Goal: Information Seeking & Learning: Learn about a topic

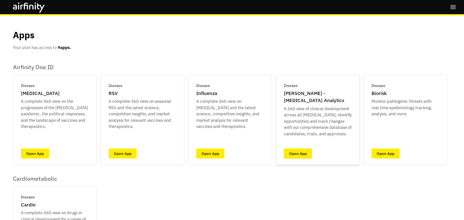
click at [303, 149] on link "Open App" at bounding box center [298, 154] width 28 height 10
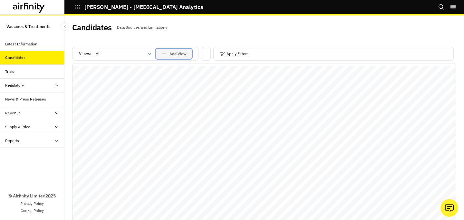
click at [159, 57] on button "Add View" at bounding box center [174, 54] width 36 height 10
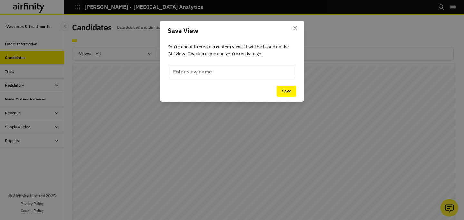
click at [182, 72] on input at bounding box center [232, 71] width 129 height 13
type input "[MEDICAL_DATA]"
click at [289, 91] on button "Save" at bounding box center [287, 91] width 20 height 11
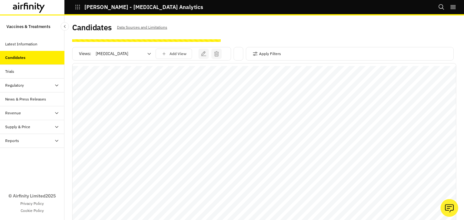
click at [143, 54] on div at bounding box center [120, 54] width 48 height 8
click at [257, 52] on icon "button" at bounding box center [255, 53] width 5 height 5
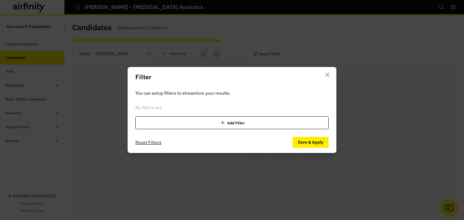
click at [213, 124] on div "Add Filter" at bounding box center [232, 122] width 194 height 13
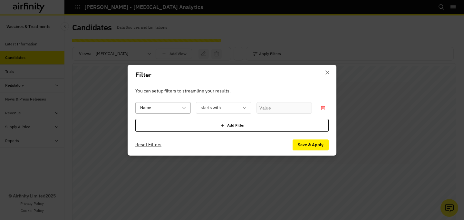
click at [174, 108] on div at bounding box center [159, 108] width 38 height 8
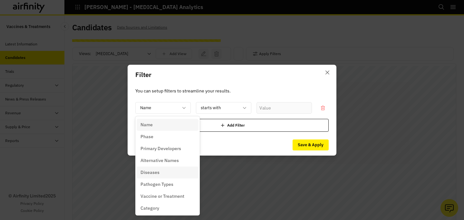
click at [159, 171] on div "Diseases" at bounding box center [168, 172] width 54 height 7
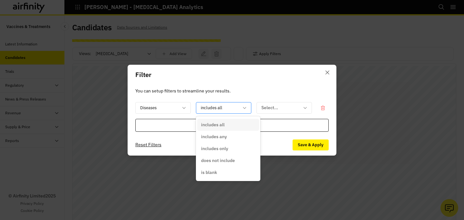
click at [222, 111] on div at bounding box center [220, 108] width 38 height 8
click at [219, 124] on p "includes all" at bounding box center [213, 125] width 24 height 7
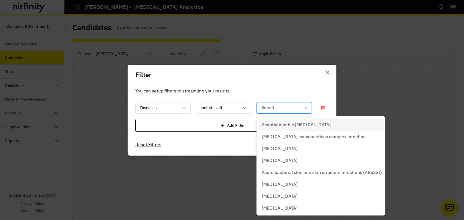
click at [260, 112] on div "Select..." at bounding box center [280, 108] width 46 height 11
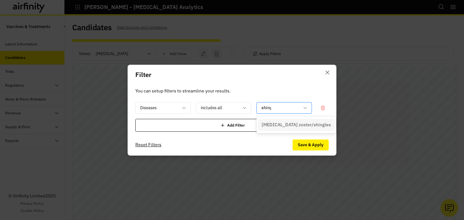
type input "shin"
click at [284, 119] on div "[MEDICAL_DATA] zoster/shingles" at bounding box center [296, 125] width 77 height 12
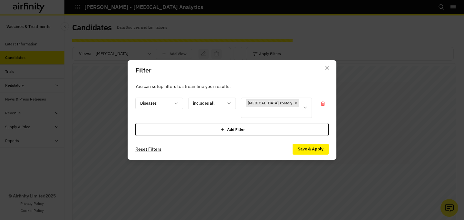
click at [248, 130] on div "Add Filter" at bounding box center [232, 129] width 194 height 13
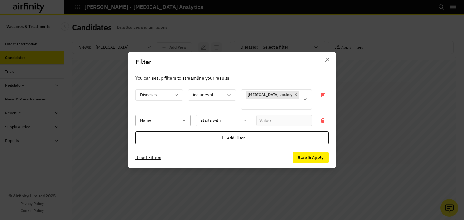
click at [160, 120] on div at bounding box center [159, 120] width 38 height 8
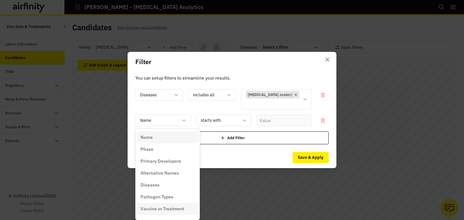
click at [163, 206] on p "Vaccine or Treatment" at bounding box center [163, 209] width 44 height 7
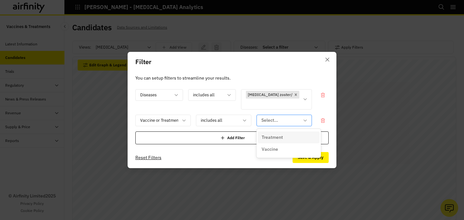
click at [273, 115] on div "Select..." at bounding box center [284, 121] width 55 height 12
type input "vac"
click at [271, 134] on p "Vaccine" at bounding box center [270, 137] width 16 height 7
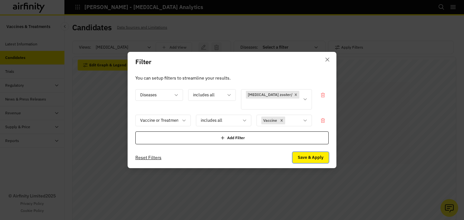
click at [308, 159] on button "Save & Apply" at bounding box center [311, 157] width 36 height 11
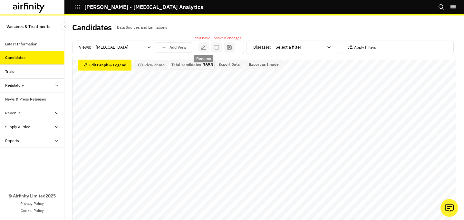
click at [273, 49] on div "Select a filter" at bounding box center [298, 47] width 55 height 10
click at [342, 47] on div "Apply Filters" at bounding box center [397, 48] width 113 height 14
click at [271, 53] on div "Diseases : Select a filter" at bounding box center [293, 48] width 92 height 14
click at [293, 53] on div "Diseases : Select a filter" at bounding box center [293, 48] width 92 height 14
click at [288, 47] on div at bounding box center [300, 48] width 48 height 8
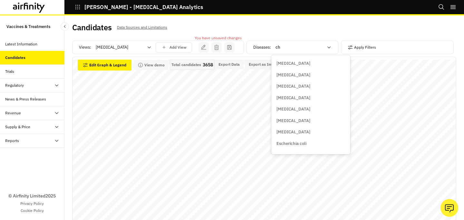
type input "c"
type input "herp"
click at [300, 74] on p "[MEDICAL_DATA] zoster/shingles" at bounding box center [309, 75] width 64 height 6
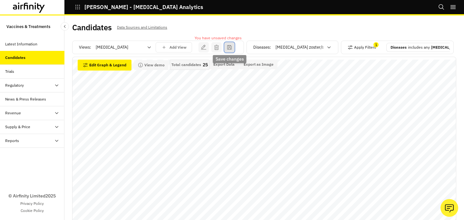
click at [229, 46] on icon "save changes" at bounding box center [230, 48] width 6 height 6
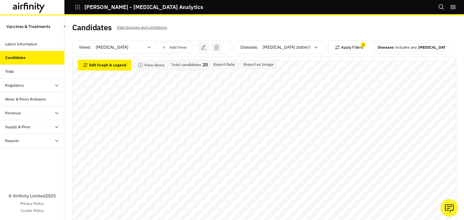
click at [343, 48] on button "Apply Filters" at bounding box center [349, 47] width 28 height 10
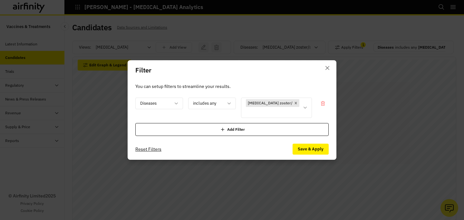
click at [219, 134] on div "Add Filter" at bounding box center [232, 129] width 194 height 13
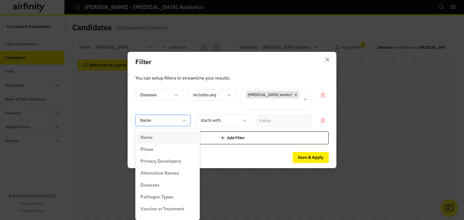
click at [174, 119] on div at bounding box center [159, 120] width 38 height 8
click at [169, 207] on p "Vaccine or Treatment" at bounding box center [163, 209] width 44 height 7
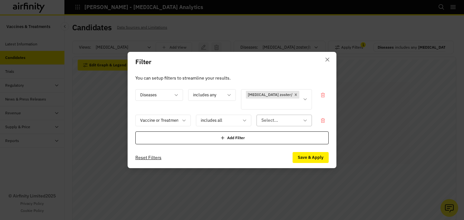
click at [270, 118] on div at bounding box center [281, 120] width 38 height 8
click at [271, 148] on p "Vaccine" at bounding box center [270, 149] width 16 height 7
click at [322, 160] on button "Save & Apply" at bounding box center [311, 157] width 36 height 11
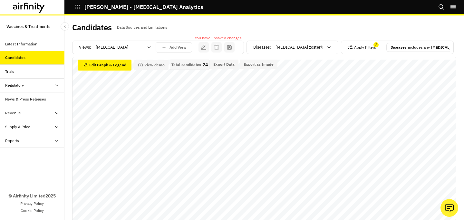
click at [197, 64] on p "Total candidates" at bounding box center [187, 65] width 30 height 5
click at [235, 48] on div "Views: [MEDICAL_DATA] Add View You have unsaved changes" at bounding box center [158, 48] width 172 height 14
click at [232, 48] on icon "save changes" at bounding box center [230, 48] width 6 height 6
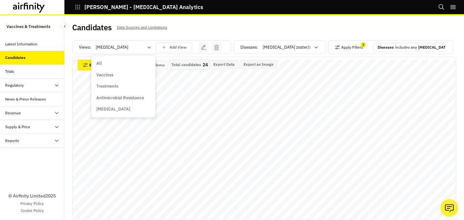
click at [139, 51] on div at bounding box center [120, 48] width 48 height 8
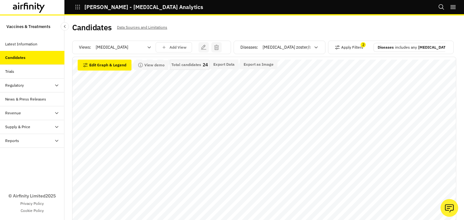
click at [137, 31] on div "Candidates Data Sources and Limitations" at bounding box center [168, 30] width 192 height 14
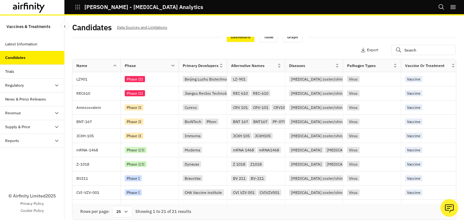
click at [48, 74] on div "Trials" at bounding box center [34, 72] width 59 height 6
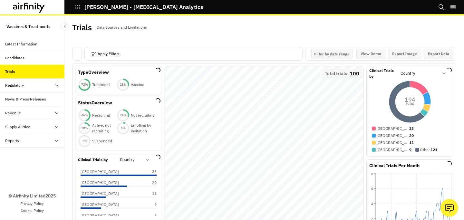
click at [104, 54] on button "Apply Filters" at bounding box center [105, 54] width 28 height 10
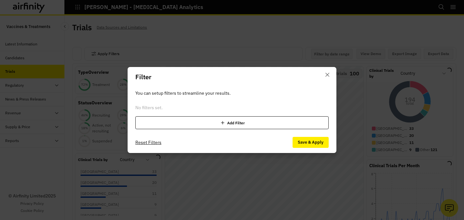
click at [104, 54] on div "Filter You can setup filters to streamline your results. No filters set. Add Fi…" at bounding box center [232, 110] width 464 height 220
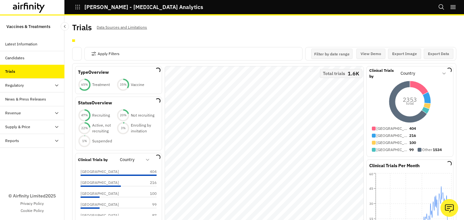
click at [78, 54] on div at bounding box center [77, 54] width 10 height 14
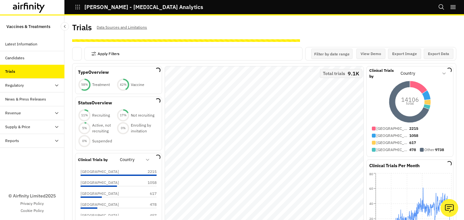
click at [107, 53] on button "Apply Filters" at bounding box center [105, 54] width 28 height 10
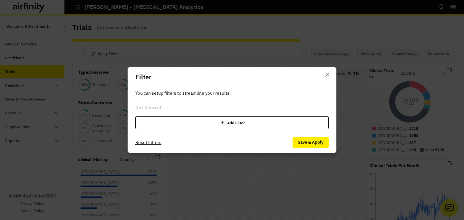
click at [154, 135] on footer "Reset Filters Save & Apply" at bounding box center [232, 142] width 209 height 21
click at [154, 127] on div "Add Filter" at bounding box center [232, 122] width 194 height 13
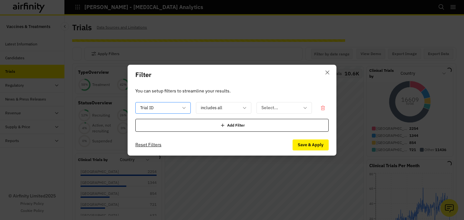
click at [157, 106] on div at bounding box center [159, 108] width 38 height 8
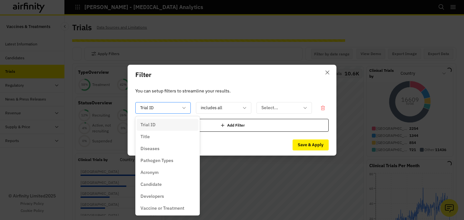
click at [157, 106] on div at bounding box center [159, 108] width 38 height 8
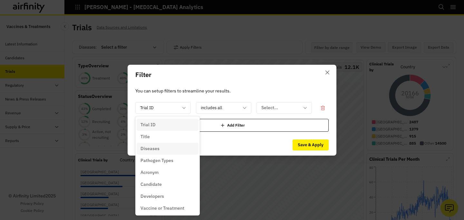
click at [144, 152] on p "Diseases" at bounding box center [150, 148] width 19 height 7
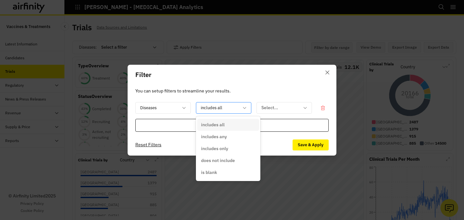
click at [224, 108] on div at bounding box center [220, 108] width 38 height 8
click at [279, 109] on div at bounding box center [281, 108] width 38 height 8
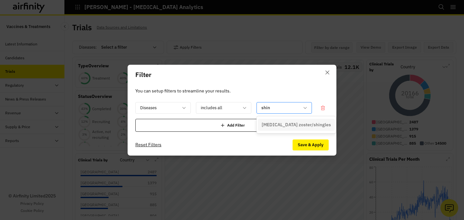
type input "shing"
click at [283, 122] on p "[MEDICAL_DATA] zoster/shingles" at bounding box center [296, 125] width 69 height 7
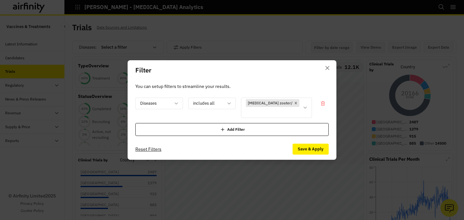
click at [249, 129] on div "Add Filter" at bounding box center [232, 129] width 194 height 13
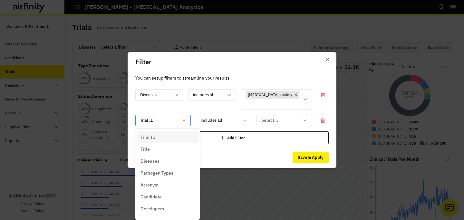
click at [178, 124] on div at bounding box center [159, 120] width 38 height 8
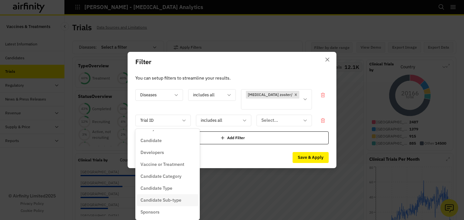
scroll to position [66, 0]
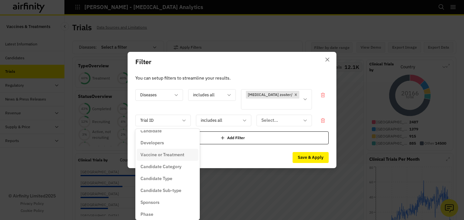
click at [169, 156] on p "Vaccine or Treatment" at bounding box center [163, 155] width 44 height 7
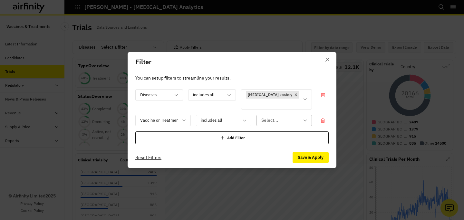
click at [268, 122] on div at bounding box center [281, 120] width 38 height 8
click at [274, 148] on p "Vaccine" at bounding box center [270, 149] width 16 height 7
click at [307, 162] on button "Save & Apply" at bounding box center [311, 157] width 36 height 11
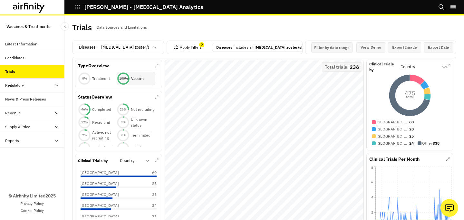
click at [344, 43] on div "Filter by date range" at bounding box center [332, 47] width 41 height 10
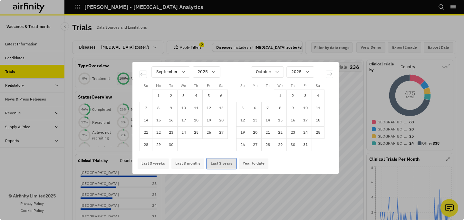
click at [213, 166] on button "Last 3 years" at bounding box center [221, 164] width 29 height 10
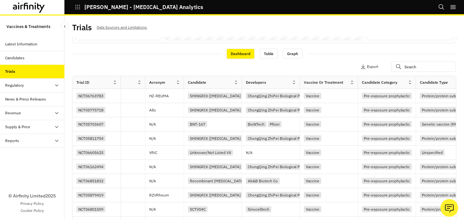
scroll to position [0, 0]
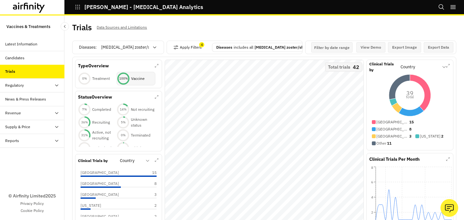
click at [41, 59] on div "Candidates" at bounding box center [34, 58] width 59 height 6
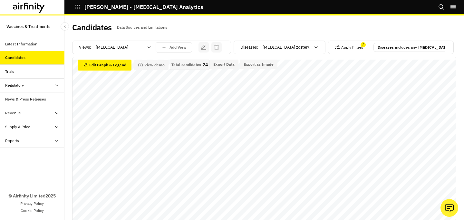
click at [40, 72] on div "Trials" at bounding box center [34, 72] width 59 height 6
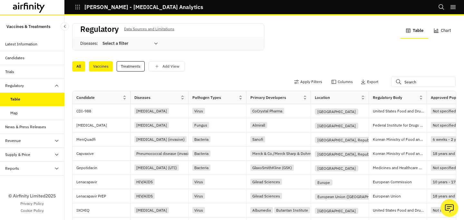
click at [99, 68] on div "Vaccines" at bounding box center [101, 66] width 24 height 10
click at [322, 81] on button "Apply Filters" at bounding box center [308, 82] width 28 height 10
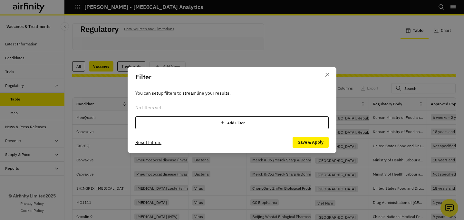
click at [236, 124] on div "Add Filter" at bounding box center [232, 122] width 194 height 13
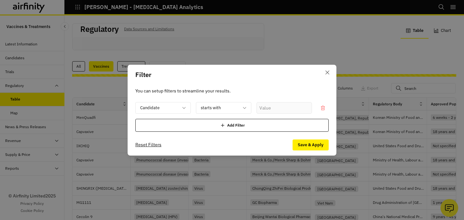
click at [154, 98] on div "You can setup filters to streamline your results. Candidate starts with Add Fil…" at bounding box center [232, 110] width 209 height 50
click at [154, 105] on div at bounding box center [159, 108] width 38 height 8
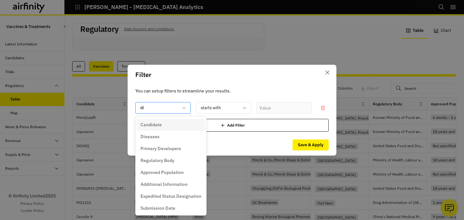
type input "dis"
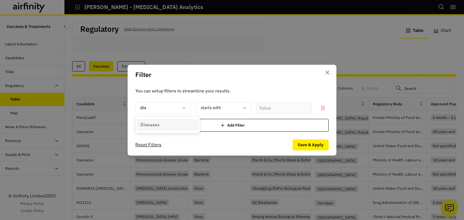
click at [160, 130] on div "Diseases" at bounding box center [168, 125] width 62 height 12
click at [235, 112] on div "includes all" at bounding box center [219, 108] width 46 height 11
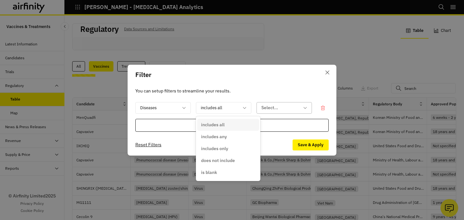
click at [270, 110] on div at bounding box center [281, 108] width 38 height 8
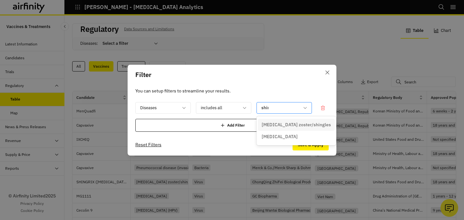
type input "shing"
click at [275, 123] on p "[MEDICAL_DATA] zoster/shingles" at bounding box center [296, 125] width 69 height 7
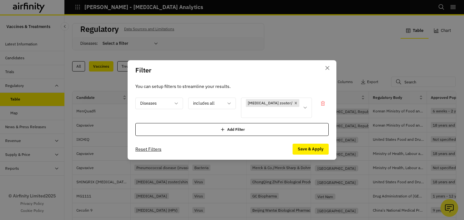
click at [316, 140] on footer "Reset Filters Save & Apply" at bounding box center [232, 149] width 209 height 21
click at [315, 143] on footer "Reset Filters Save & Apply" at bounding box center [232, 149] width 209 height 21
click at [311, 147] on button "Save & Apply" at bounding box center [311, 149] width 36 height 11
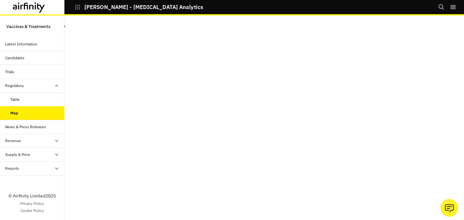
click at [34, 97] on div "Table" at bounding box center [37, 100] width 54 height 6
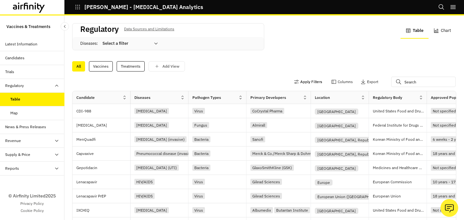
click at [316, 81] on button "Apply Filters" at bounding box center [308, 82] width 28 height 10
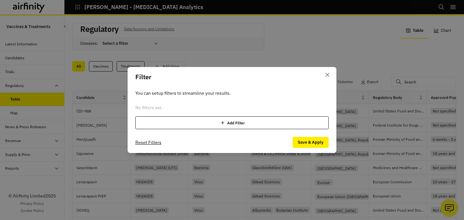
click at [252, 130] on div "You can setup filters to streamline your results. No filters set. Add Filter" at bounding box center [232, 109] width 209 height 45
click at [242, 124] on div "Add Filter" at bounding box center [232, 122] width 194 height 13
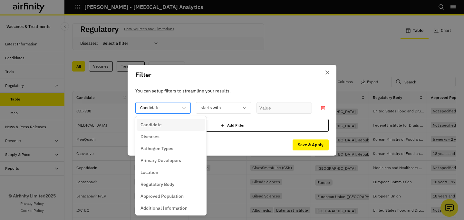
click at [168, 104] on div at bounding box center [159, 108] width 38 height 8
click at [168, 134] on div "Diseases" at bounding box center [171, 137] width 61 height 7
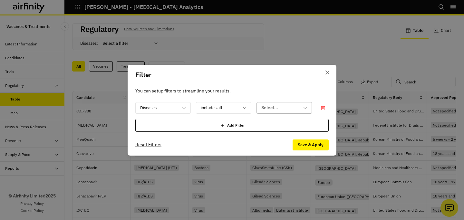
click at [294, 104] on div at bounding box center [281, 108] width 38 height 8
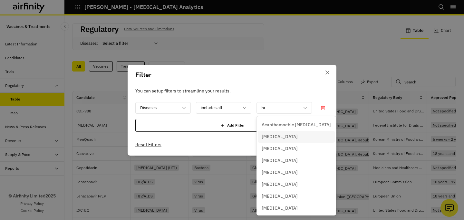
type input "her"
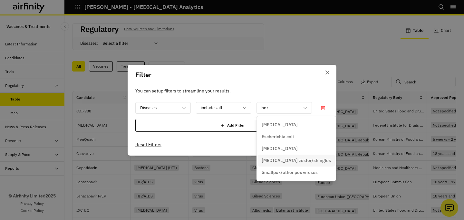
drag, startPoint x: 271, startPoint y: 154, endPoint x: 271, endPoint y: 158, distance: 3.9
click at [271, 158] on div "Diphtheria Escherichia coli Herpes Herpes zoster/shingles Smallpox/other pox vi…" at bounding box center [296, 149] width 77 height 62
click at [270, 158] on p "[MEDICAL_DATA] zoster/shingles" at bounding box center [296, 160] width 69 height 7
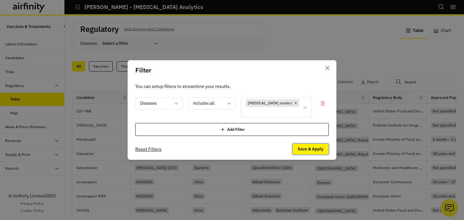
click at [302, 149] on button "Save & Apply" at bounding box center [311, 149] width 36 height 11
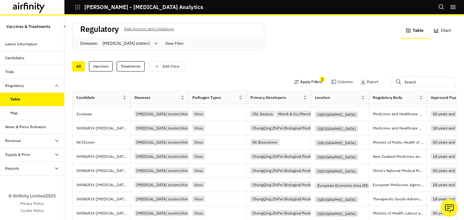
scroll to position [17, 0]
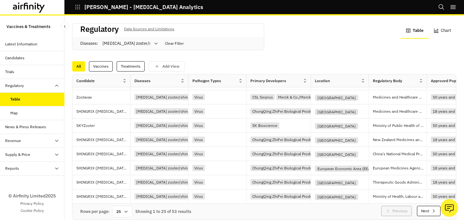
click at [24, 57] on div "Candidates" at bounding box center [14, 58] width 19 height 6
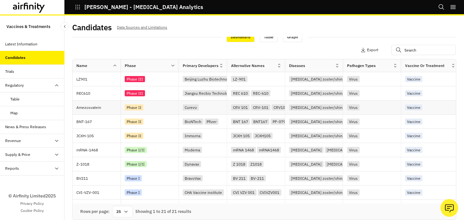
click at [164, 110] on div "Phase II" at bounding box center [152, 107] width 54 height 9
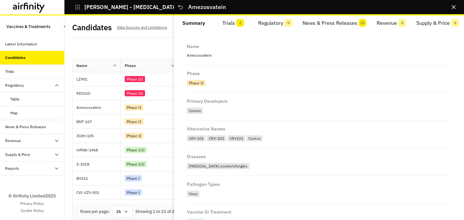
click at [231, 25] on button "Trials 2" at bounding box center [234, 22] width 40 height 15
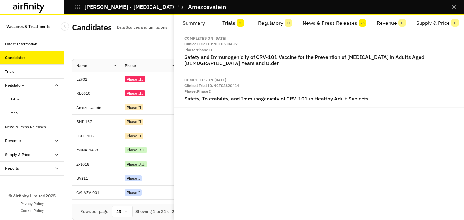
click at [343, 20] on button "News & Press Releases 23" at bounding box center [335, 22] width 74 height 15
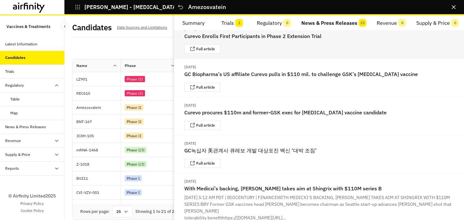
scroll to position [52, 0]
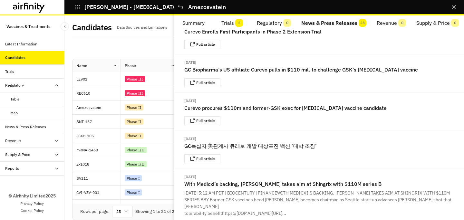
click at [208, 19] on button "Summary" at bounding box center [193, 22] width 39 height 15
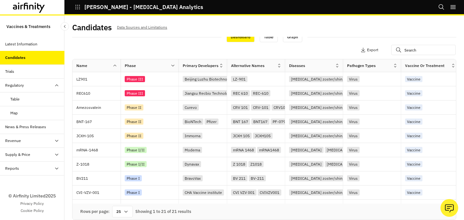
click at [168, 34] on div "Candidates Data Sources and Limitations" at bounding box center [168, 30] width 192 height 14
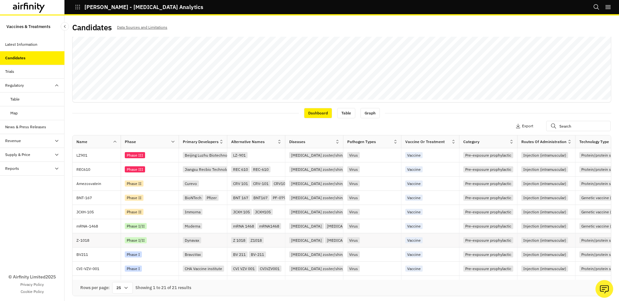
scroll to position [144, 0]
